Goal: Task Accomplishment & Management: Use online tool/utility

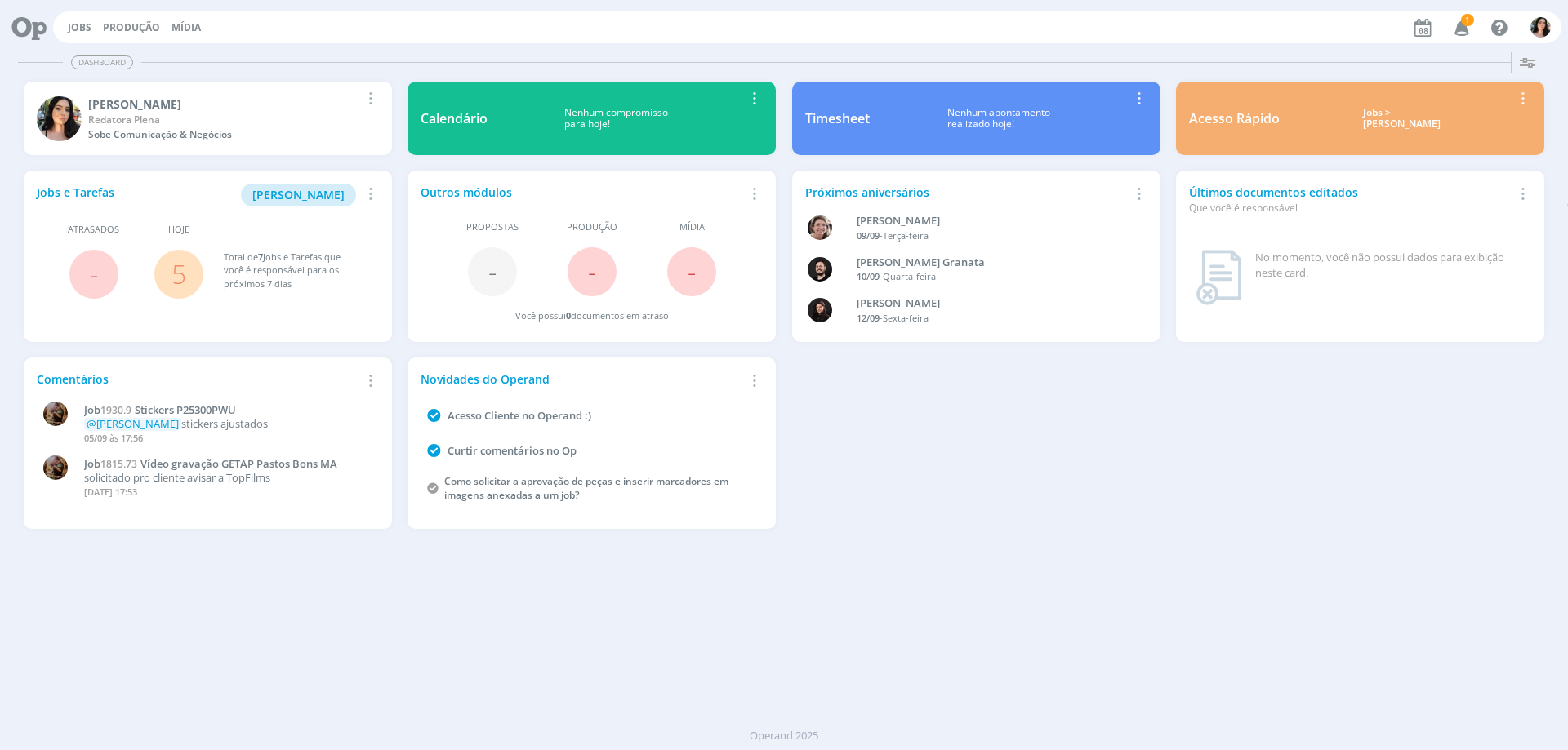
click at [74, 16] on div "Jobs Produção [GEOGRAPHIC_DATA] 1 Notificações Central de Ajuda Área de Membros…" at bounding box center [807, 28] width 1508 height 32
click at [74, 25] on link "Jobs" at bounding box center [80, 28] width 24 height 14
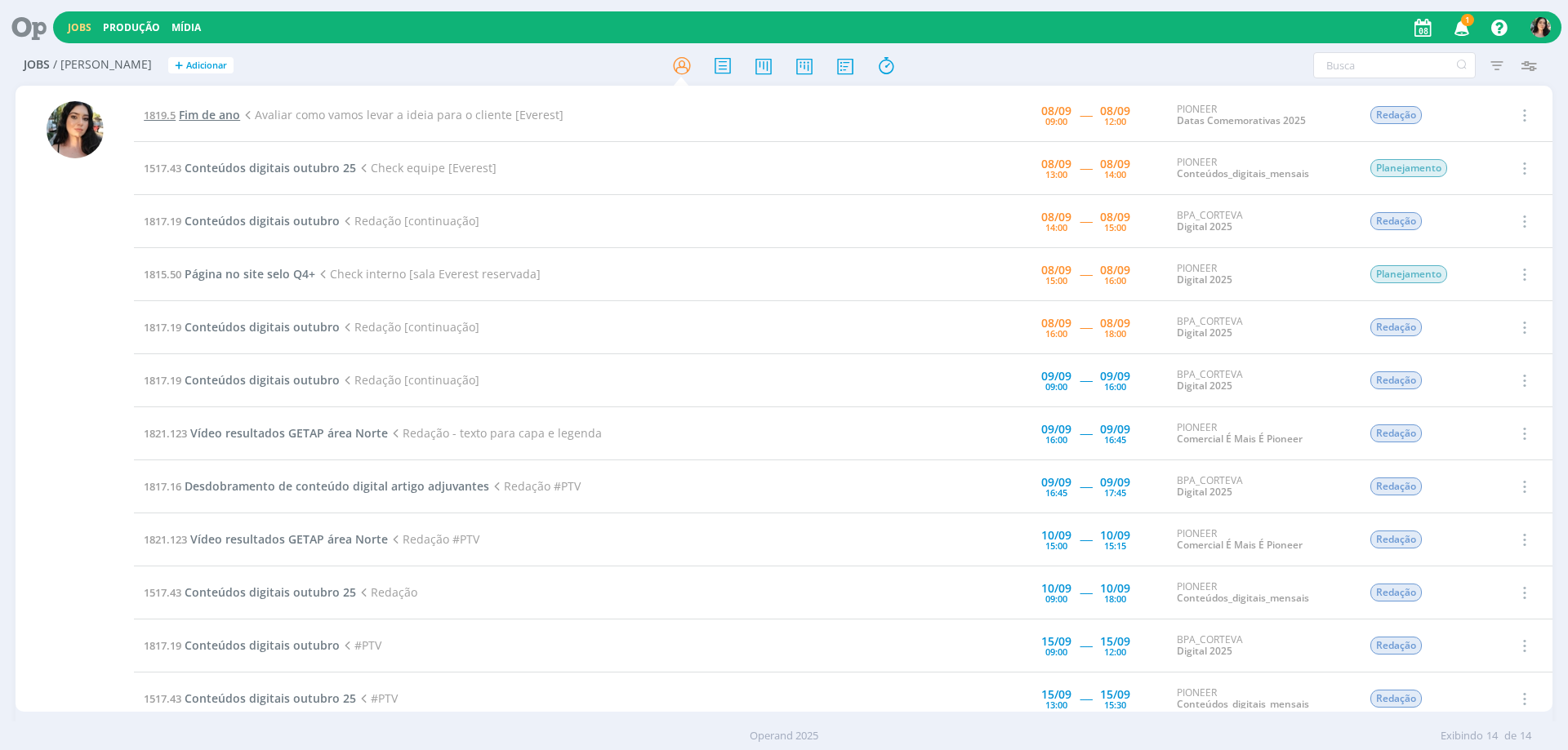
click at [202, 114] on span "Fim de ano" at bounding box center [209, 115] width 61 height 16
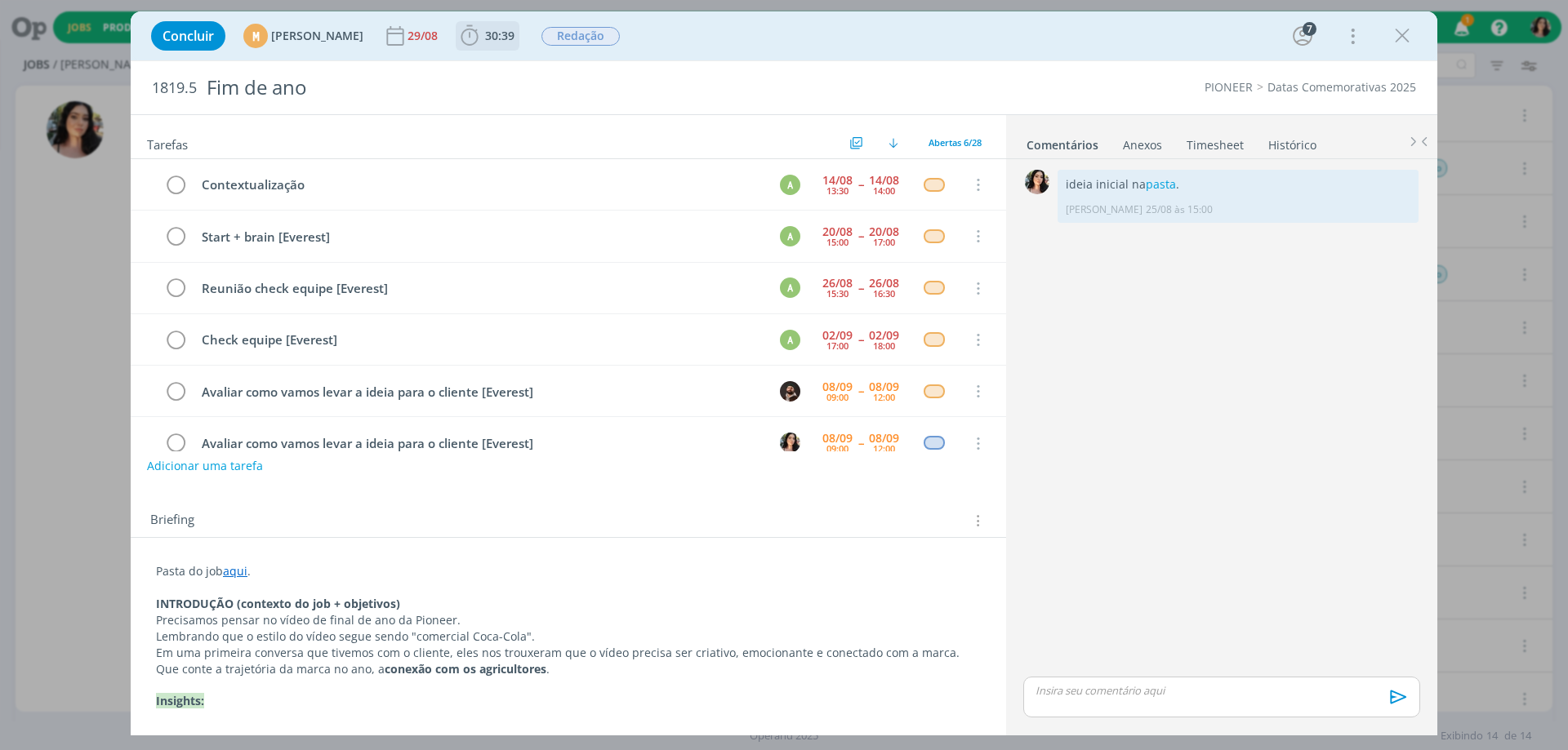
scroll to position [31, 0]
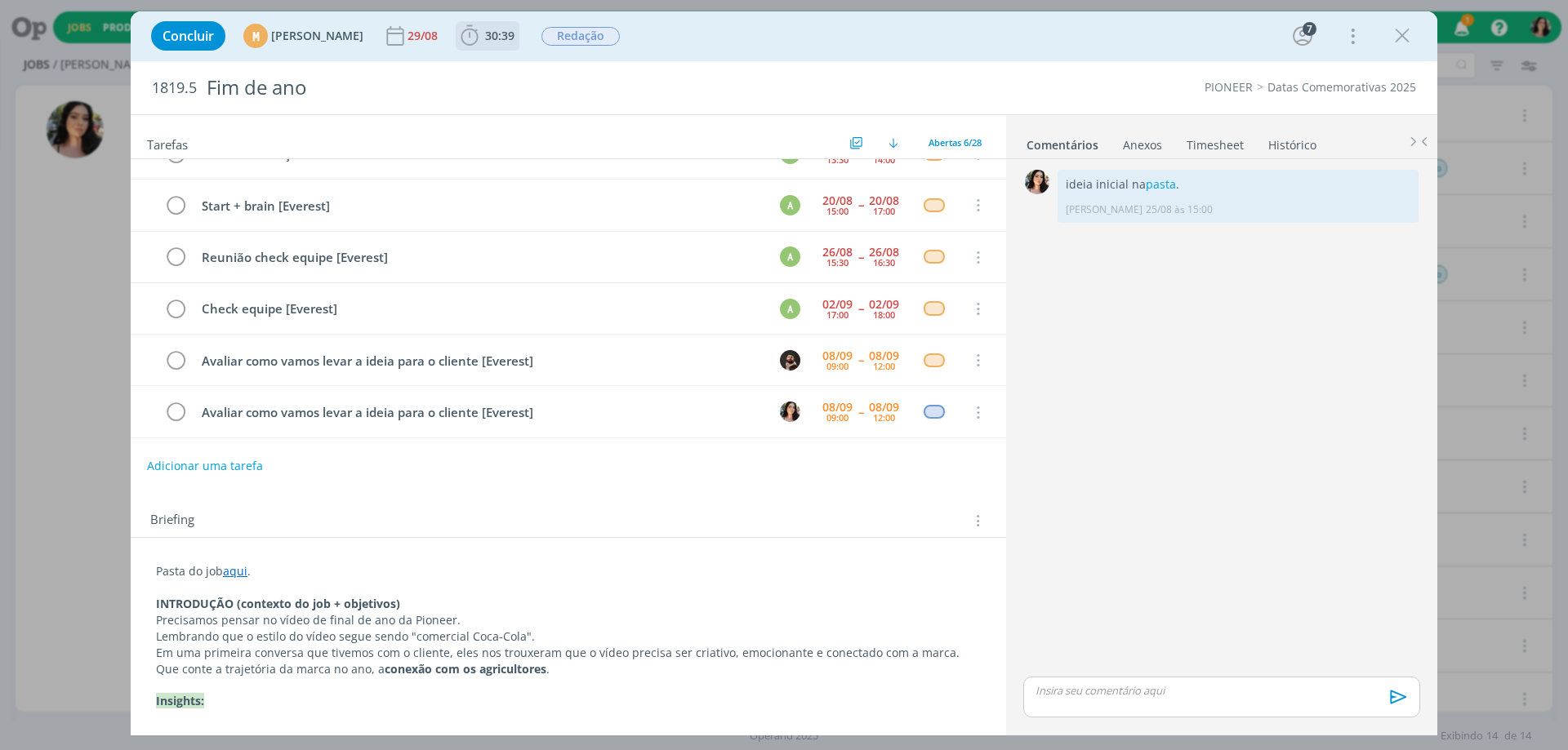
click at [482, 29] on icon "dialog" at bounding box center [469, 35] width 25 height 25
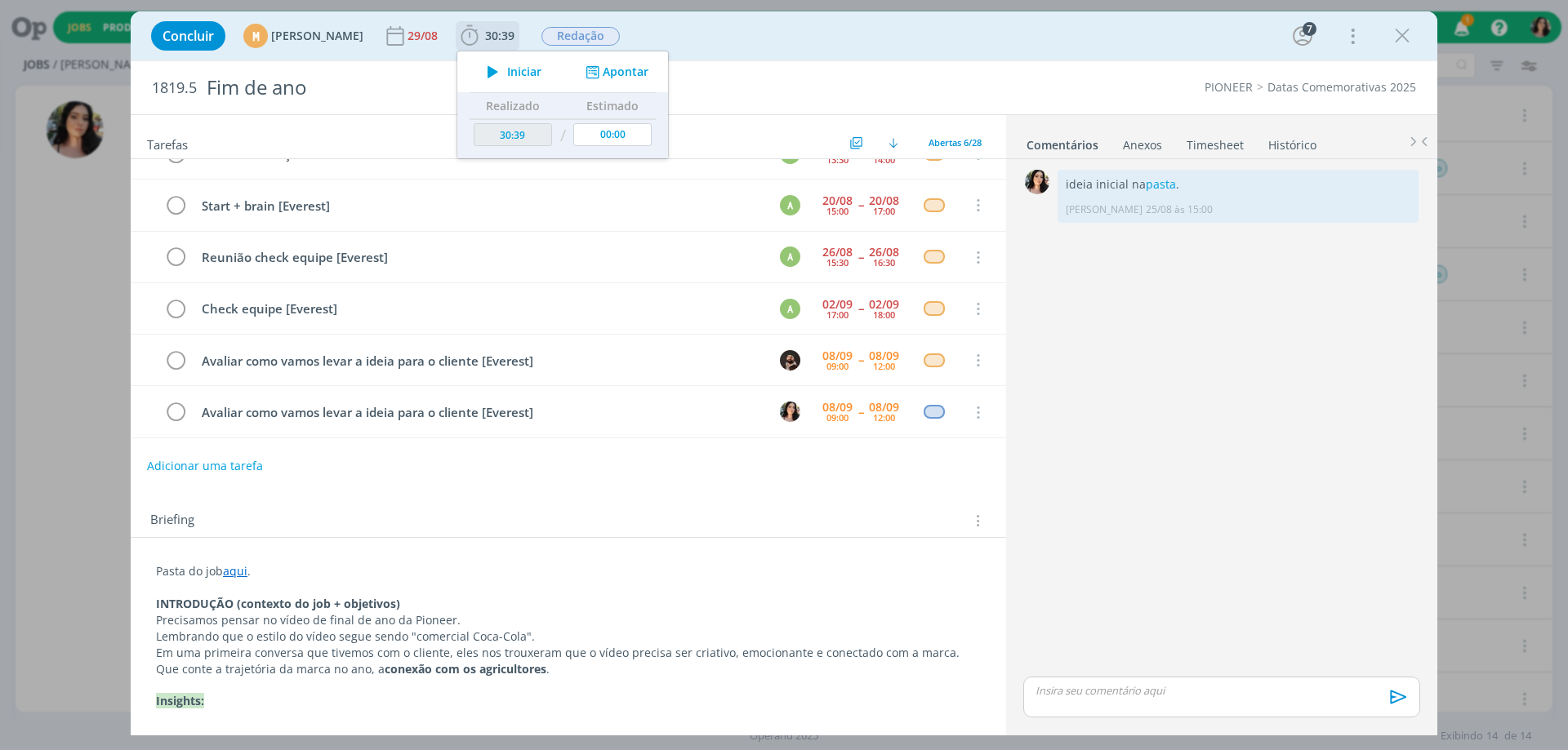
click at [507, 74] on icon "dialog" at bounding box center [492, 72] width 29 height 22
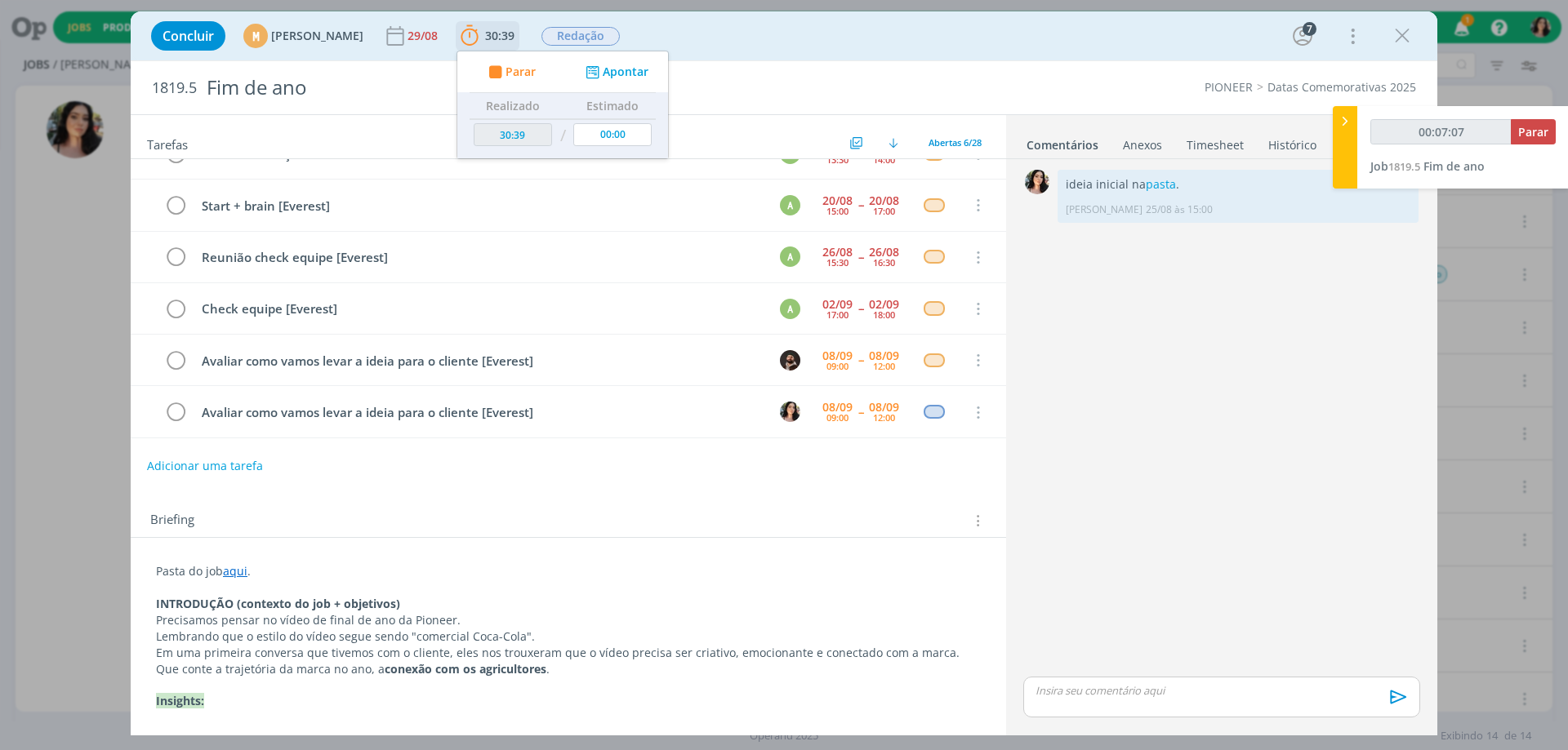
type input "00:07:08"
